Goal: Check status: Check status

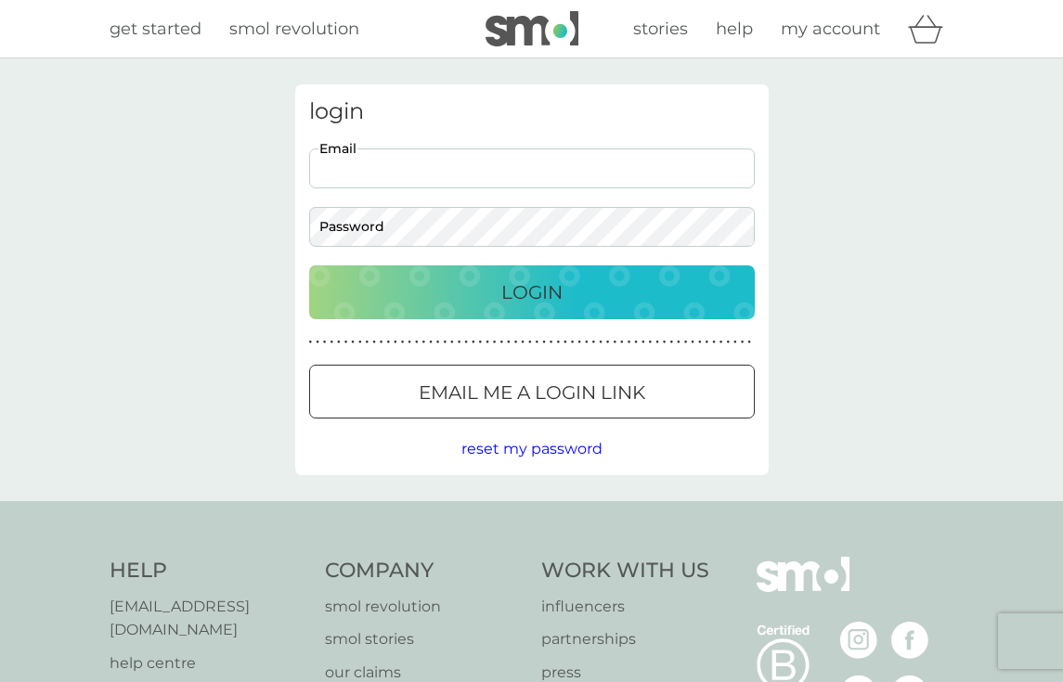
type input "[EMAIL_ADDRESS][DOMAIN_NAME]"
click at [531, 291] on button "Login" at bounding box center [532, 292] width 446 height 54
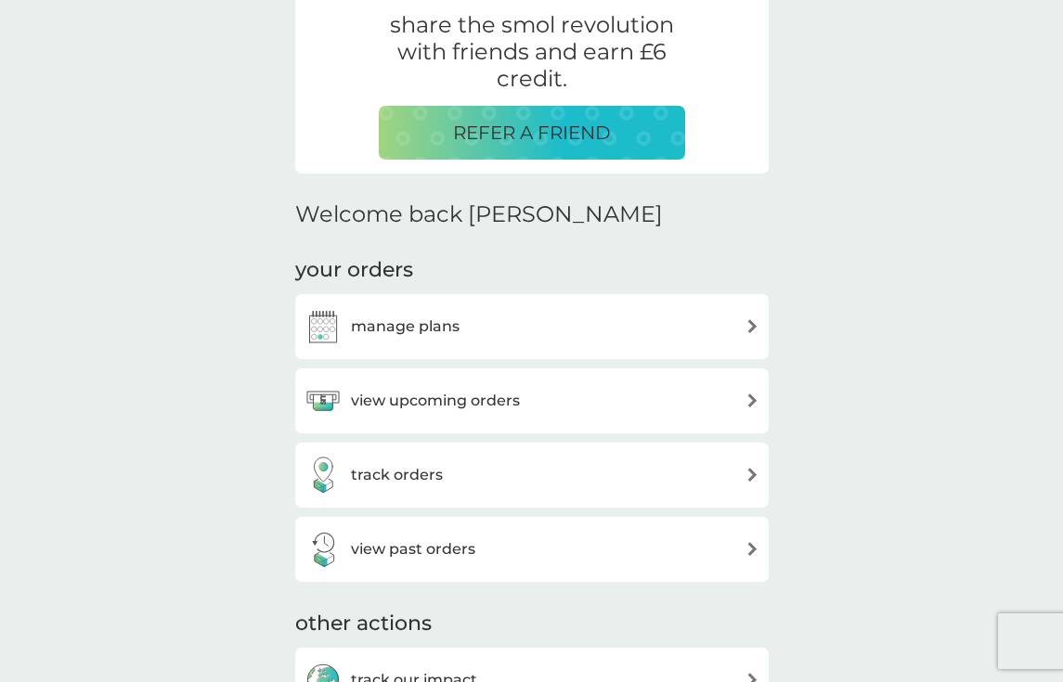
scroll to position [592, 0]
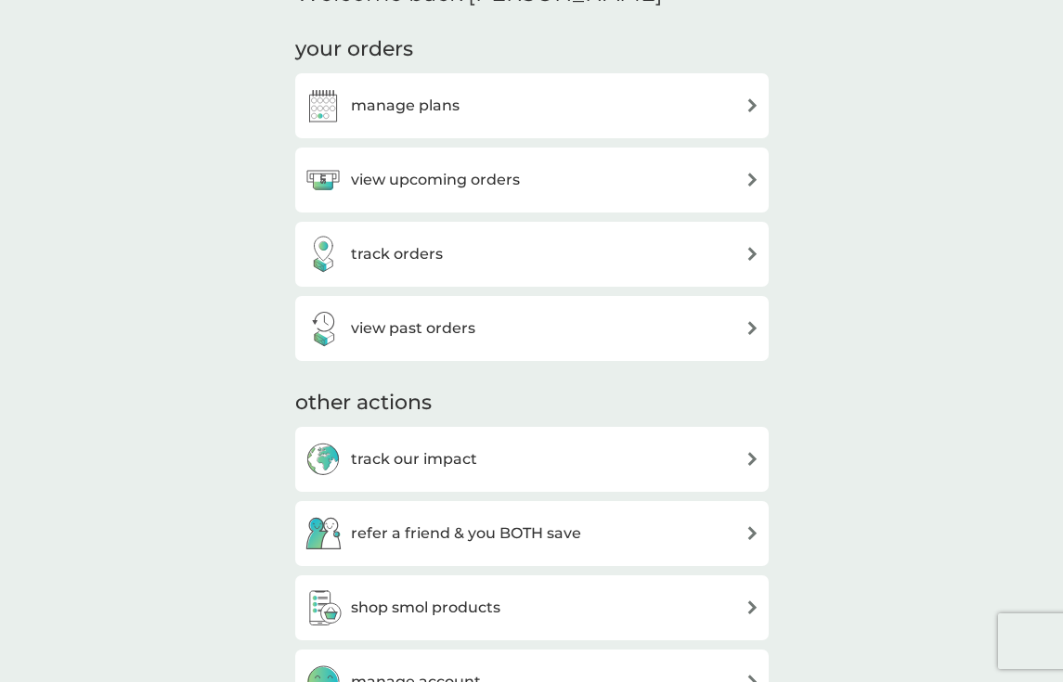
click at [461, 227] on div "track orders" at bounding box center [531, 254] width 473 height 65
click at [459, 248] on div "track orders" at bounding box center [531, 254] width 455 height 37
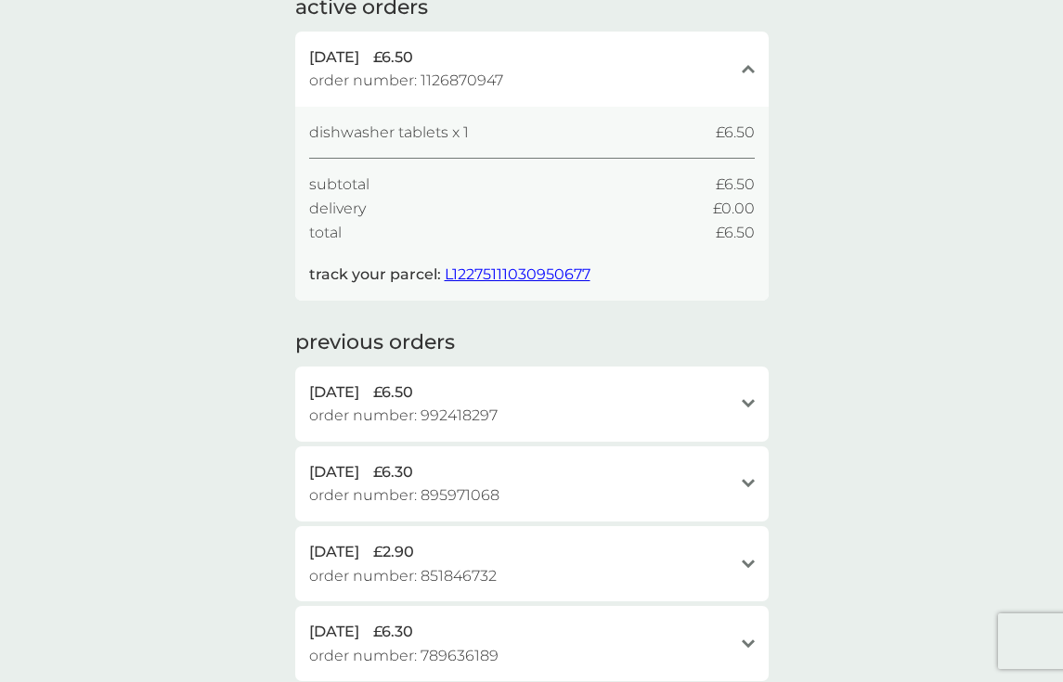
scroll to position [155, 0]
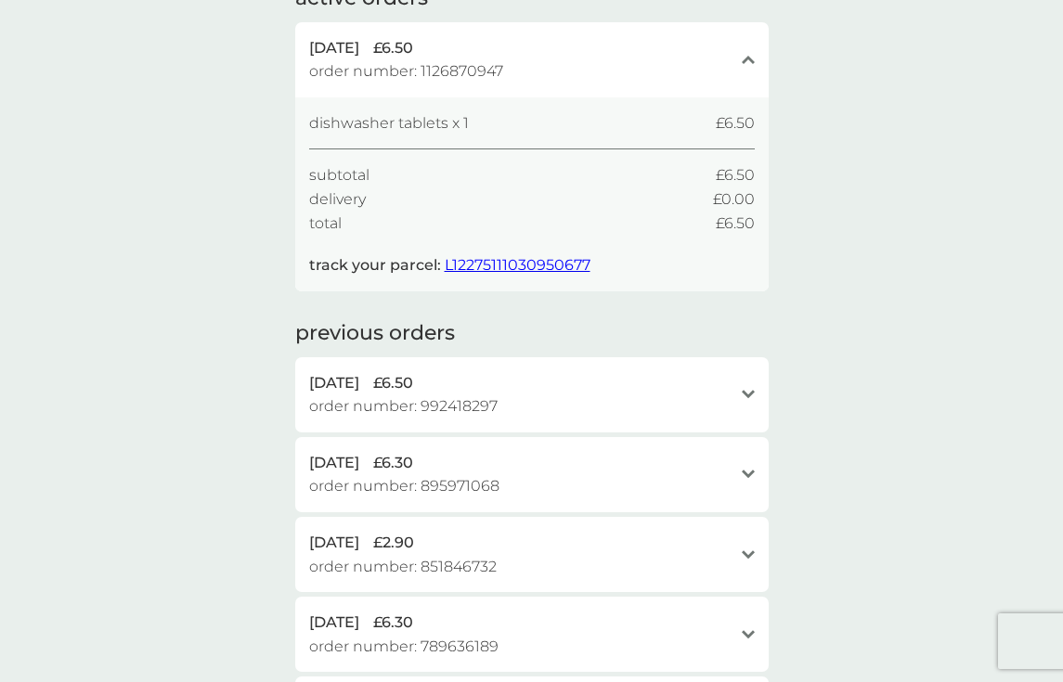
click at [482, 256] on span "L12275111030950677" at bounding box center [518, 265] width 146 height 18
